Goal: Navigation & Orientation: Understand site structure

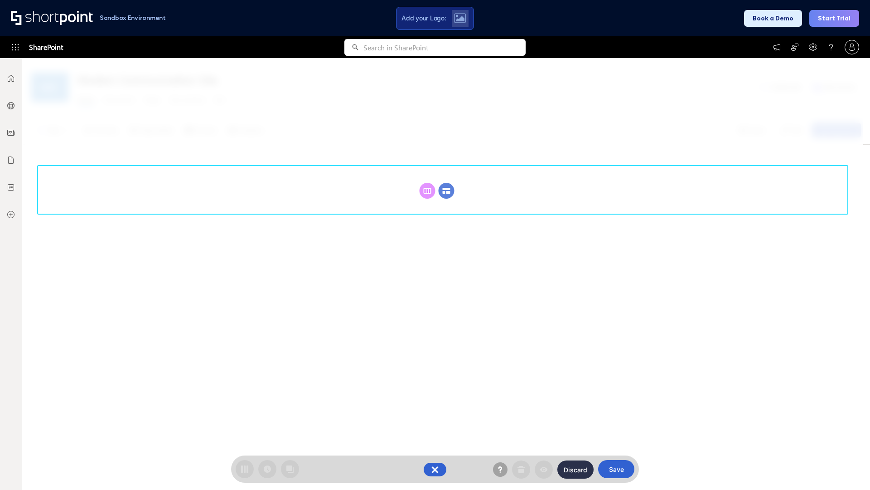
scroll to position [125, 0]
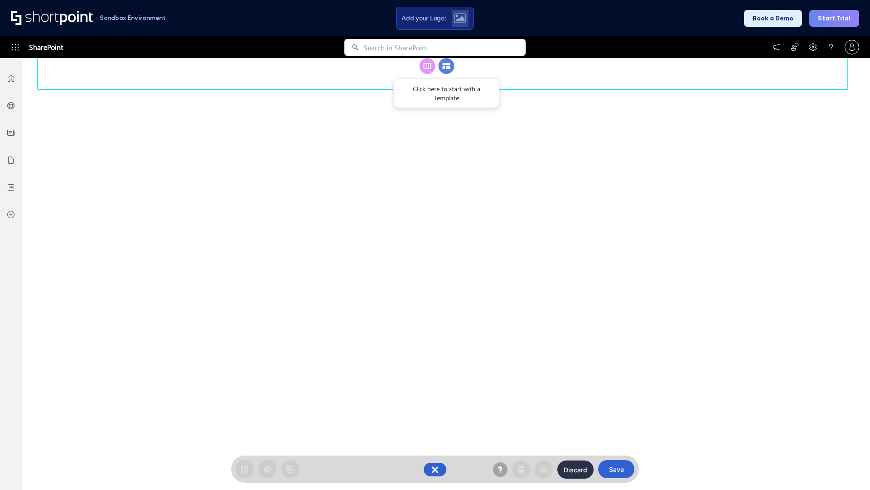
click at [446, 74] on circle at bounding box center [447, 66] width 16 height 16
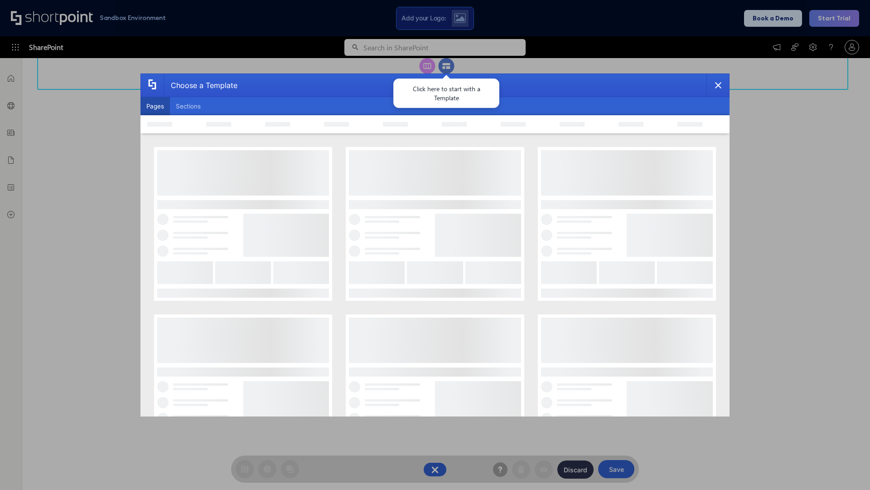
scroll to position [0, 0]
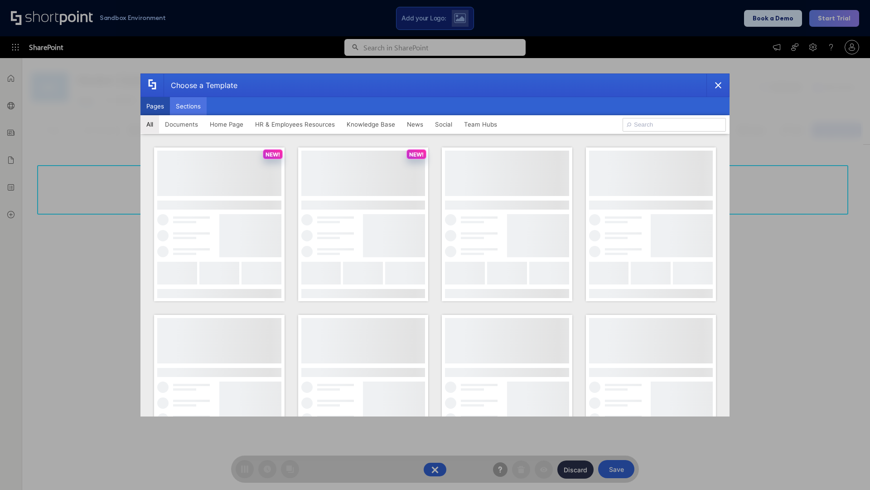
click at [188, 106] on button "Sections" at bounding box center [188, 106] width 37 height 18
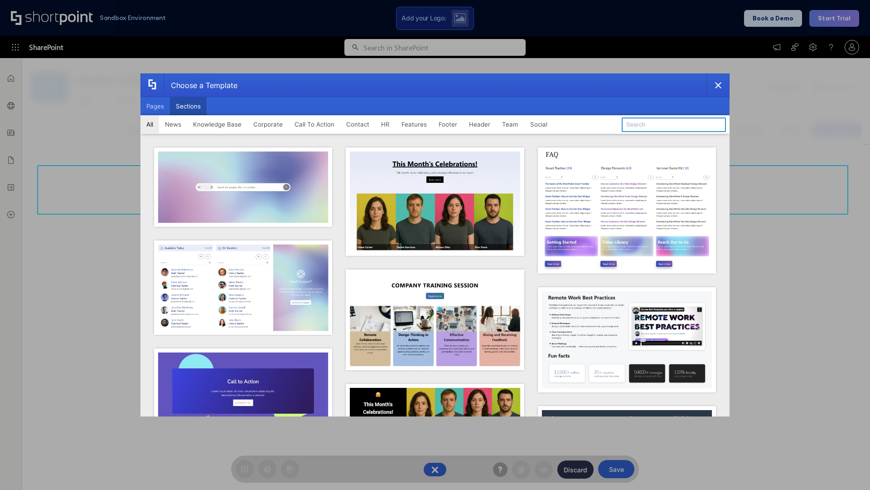
type input "Header 3"
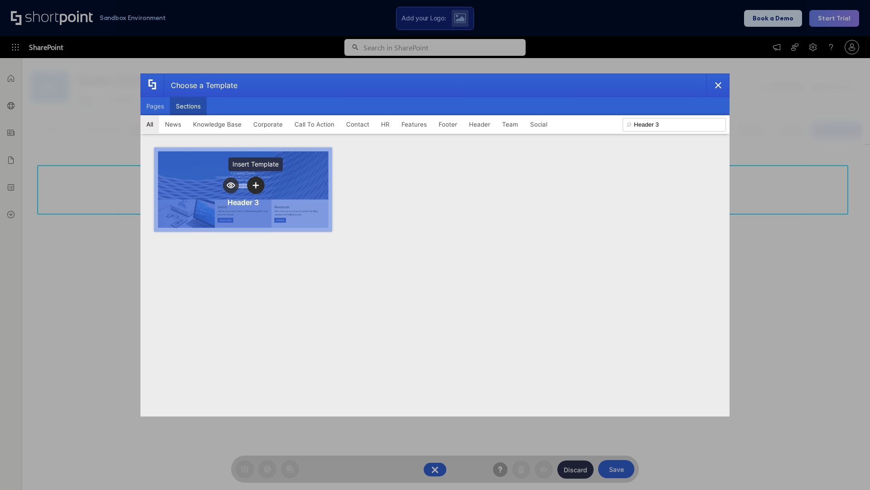
click at [256, 185] on icon "template selector" at bounding box center [255, 185] width 6 height 6
